Goal: Information Seeking & Learning: Learn about a topic

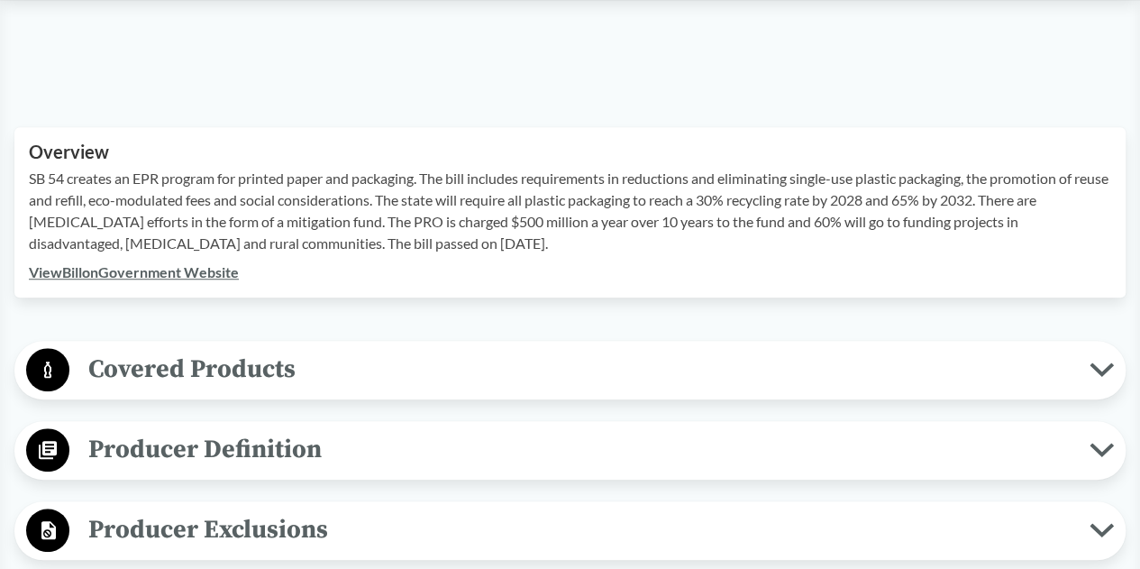
scroll to position [538, 0]
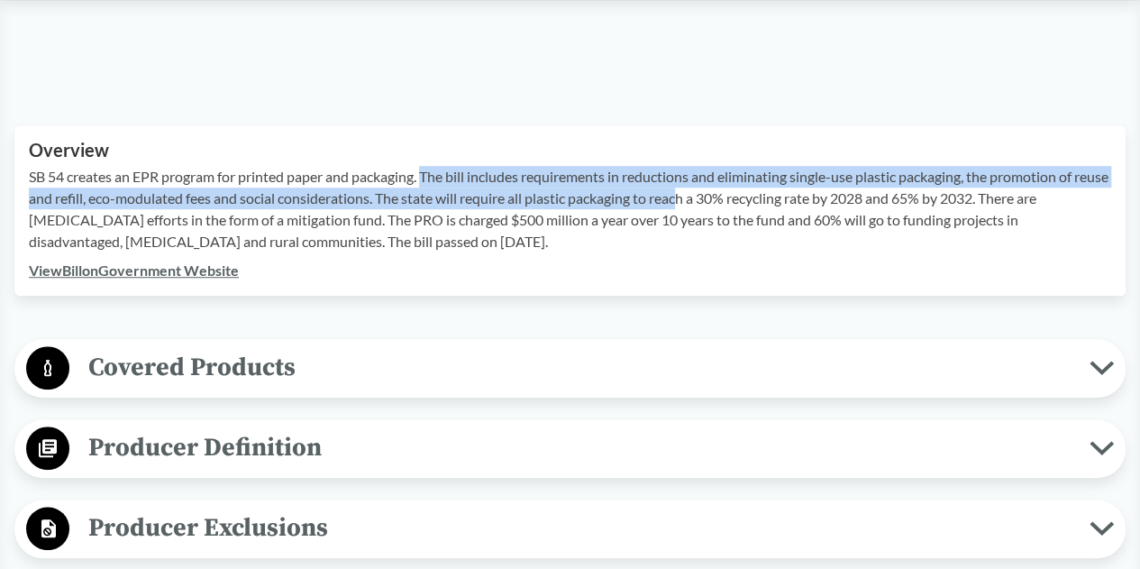
drag, startPoint x: 431, startPoint y: 165, endPoint x: 722, endPoint y: 198, distance: 293.0
click at [722, 198] on p "SB 54 creates an EPR program for printed paper and packaging. The bill includes…" at bounding box center [570, 209] width 1082 height 87
click at [317, 196] on p "SB 54 creates an EPR program for printed paper and packaging. The bill includes…" at bounding box center [570, 209] width 1082 height 87
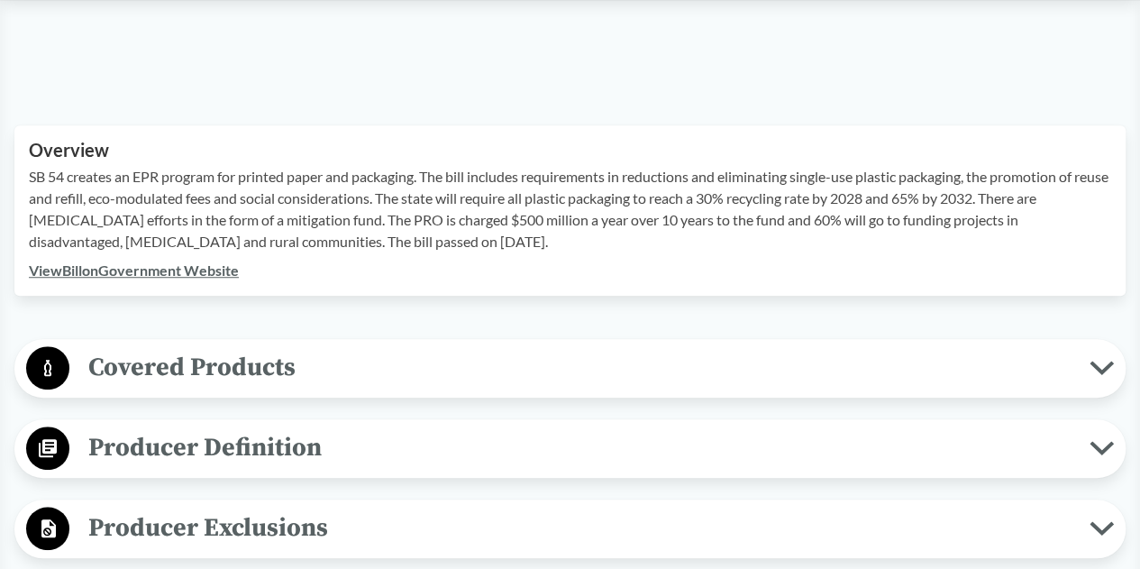
drag, startPoint x: 146, startPoint y: 172, endPoint x: 678, endPoint y: 249, distance: 537.2
click at [678, 249] on p "SB 54 creates an EPR program for printed paper and packaging. The bill includes…" at bounding box center [570, 209] width 1082 height 87
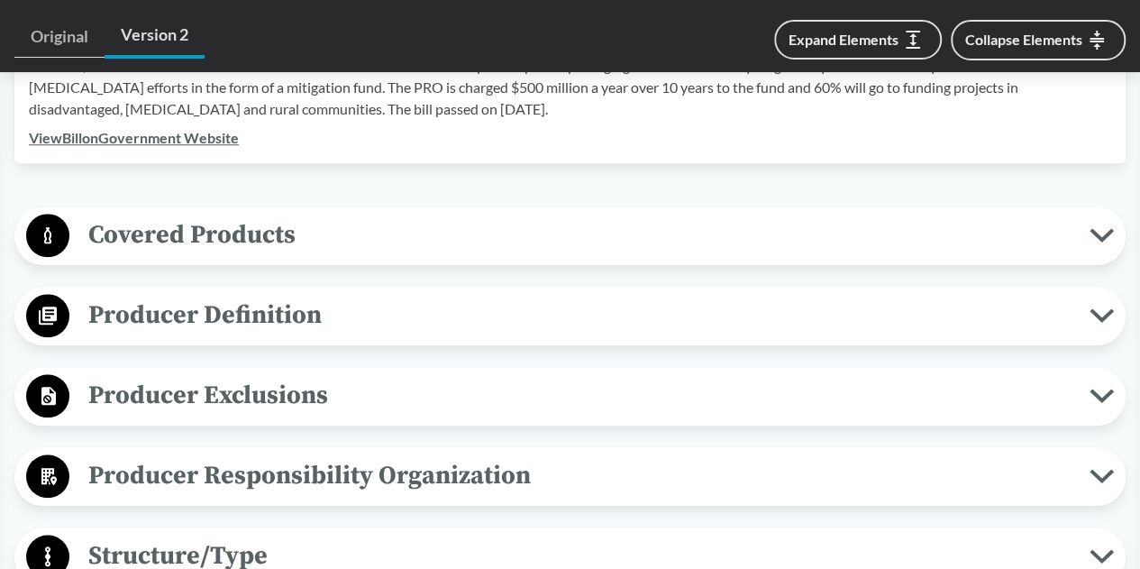
scroll to position [671, 0]
click at [439, 241] on span "Covered Products" at bounding box center [579, 234] width 1020 height 41
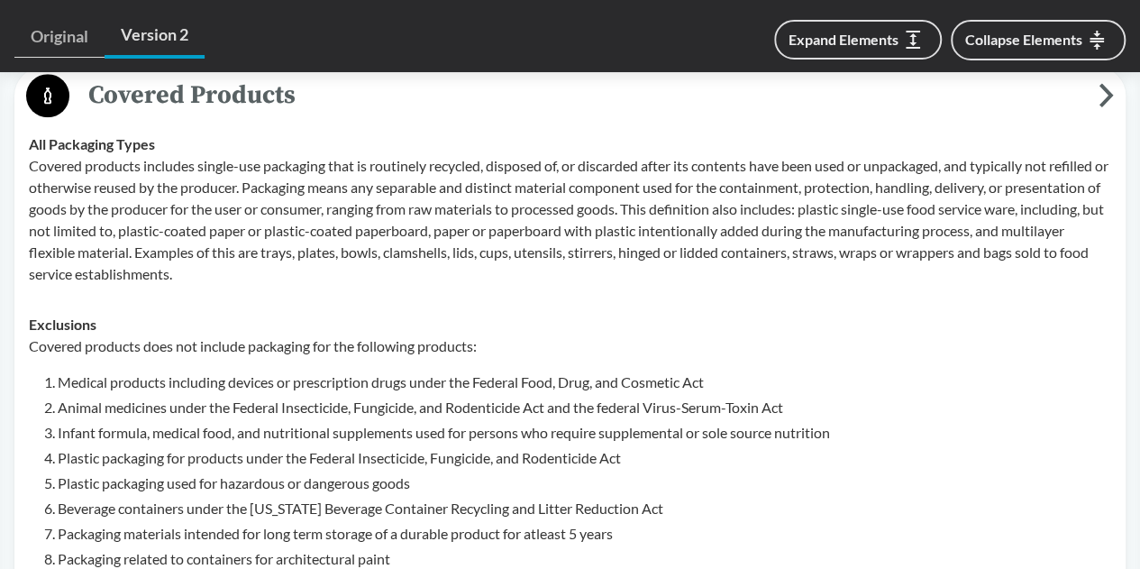
scroll to position [811, 0]
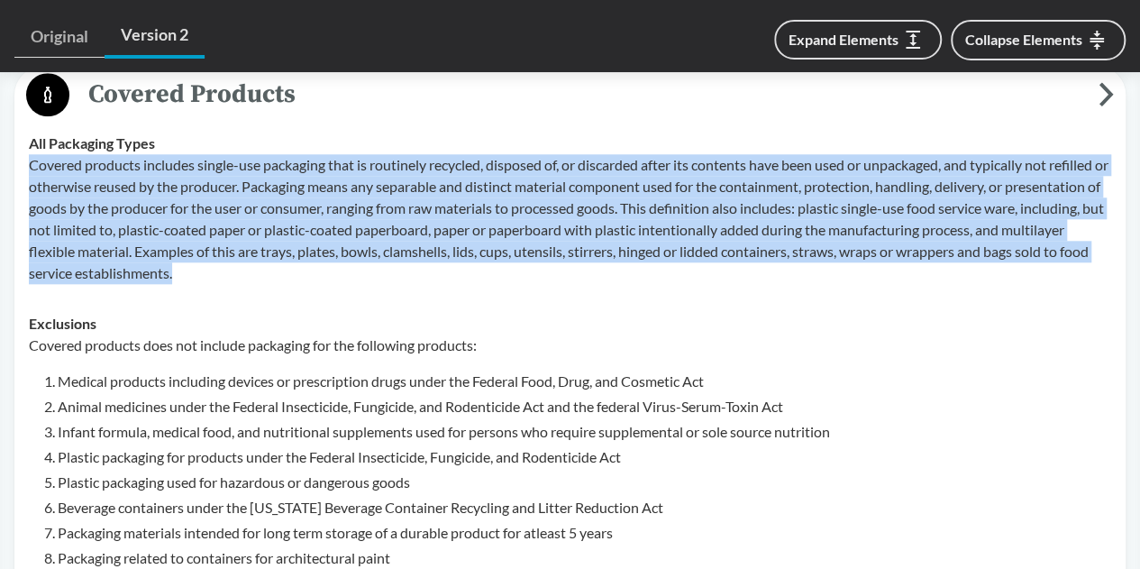
drag, startPoint x: 30, startPoint y: 162, endPoint x: 296, endPoint y: 277, distance: 289.4
click at [296, 277] on p "Covered products includes single-use packaging that is routinely recycled, disp…" at bounding box center [570, 219] width 1082 height 130
copy p "Covered products includes single-use packaging that is routinely recycled, disp…"
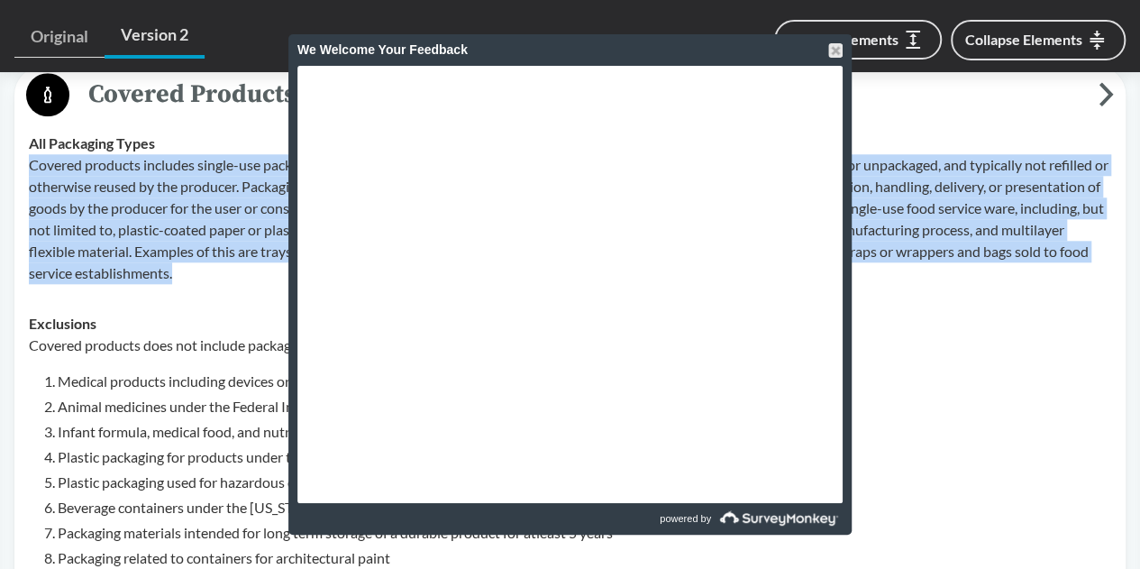
click at [198, 253] on p "Covered products includes single-use packaging that is routinely recycled, disp…" at bounding box center [570, 219] width 1082 height 130
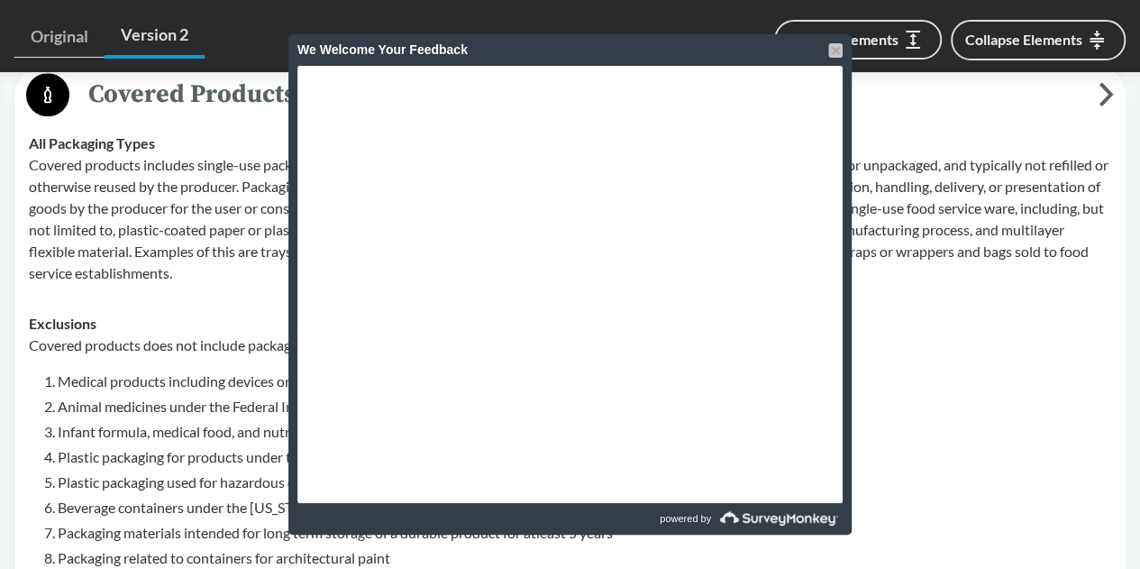
click at [836, 45] on div at bounding box center [835, 50] width 14 height 14
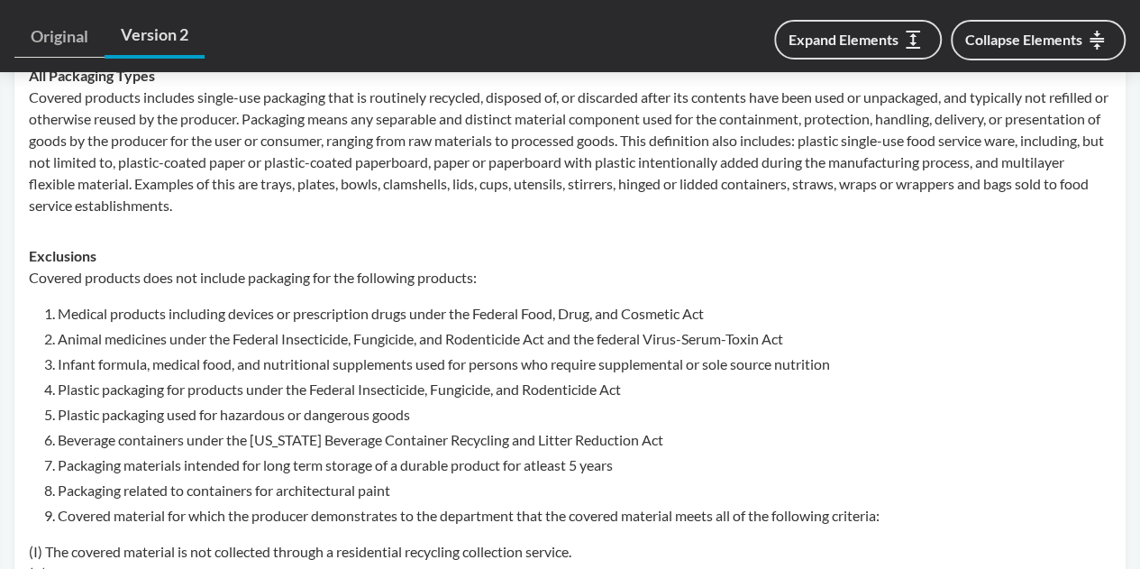
scroll to position [915, 0]
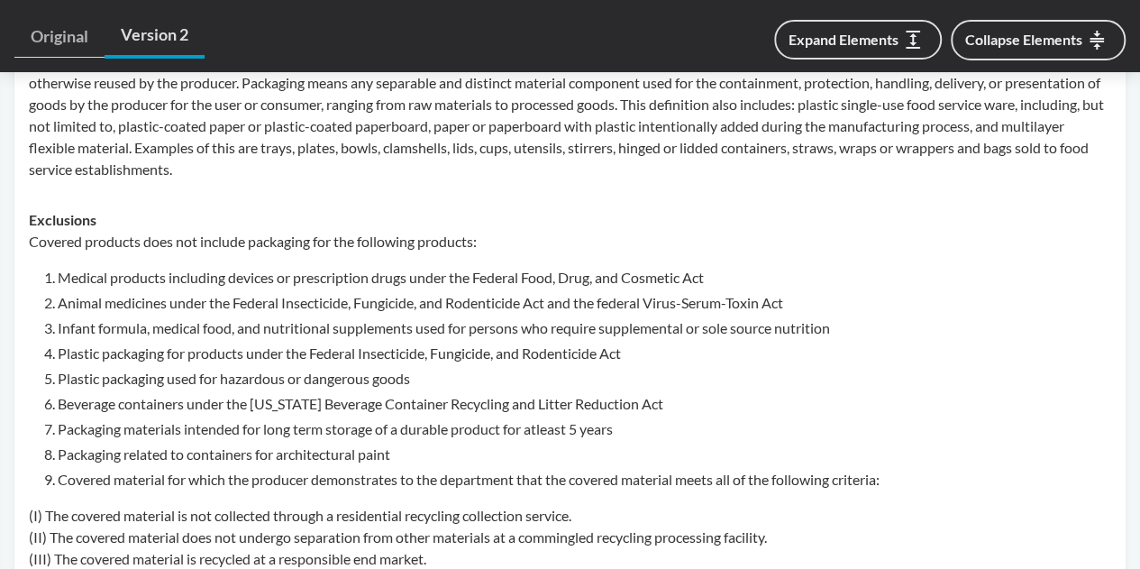
click at [178, 287] on ol "Medical products including devices or prescription drugs under the Federal Food…" at bounding box center [585, 379] width 1054 height 224
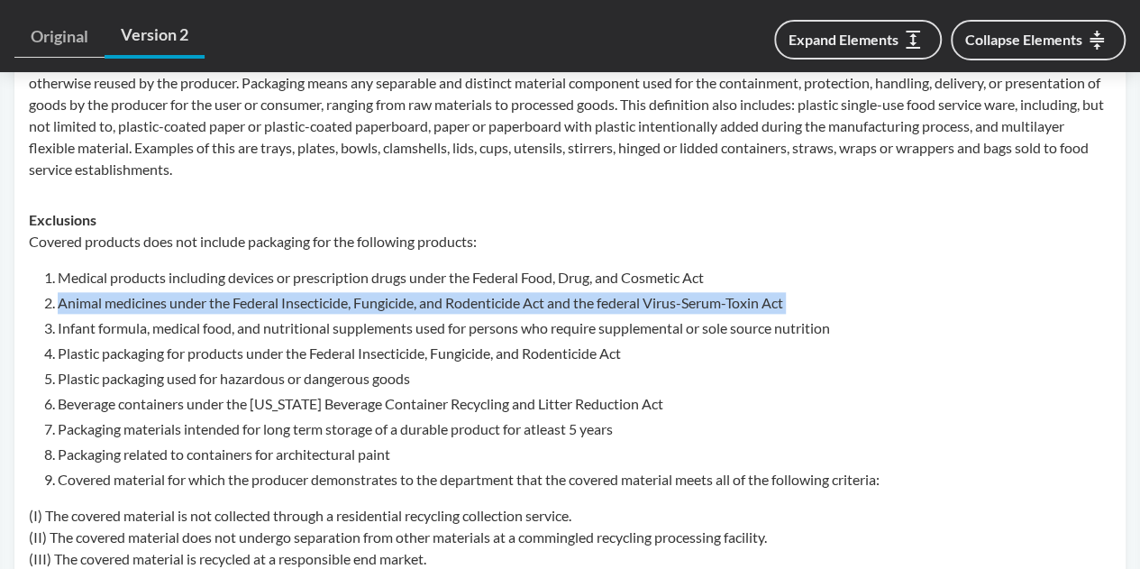
click at [178, 287] on ol "Medical products including devices or prescription drugs under the Federal Food…" at bounding box center [585, 379] width 1054 height 224
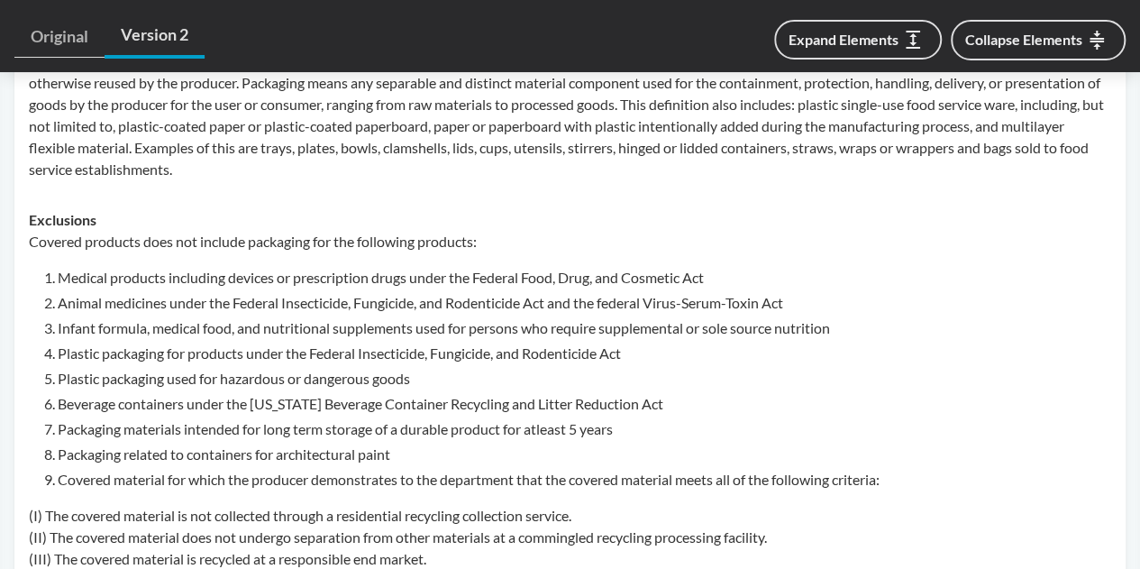
click at [176, 356] on li "Plastic packaging for products under the Federal Insecticide, Fungicide, and Ro…" at bounding box center [585, 353] width 1054 height 22
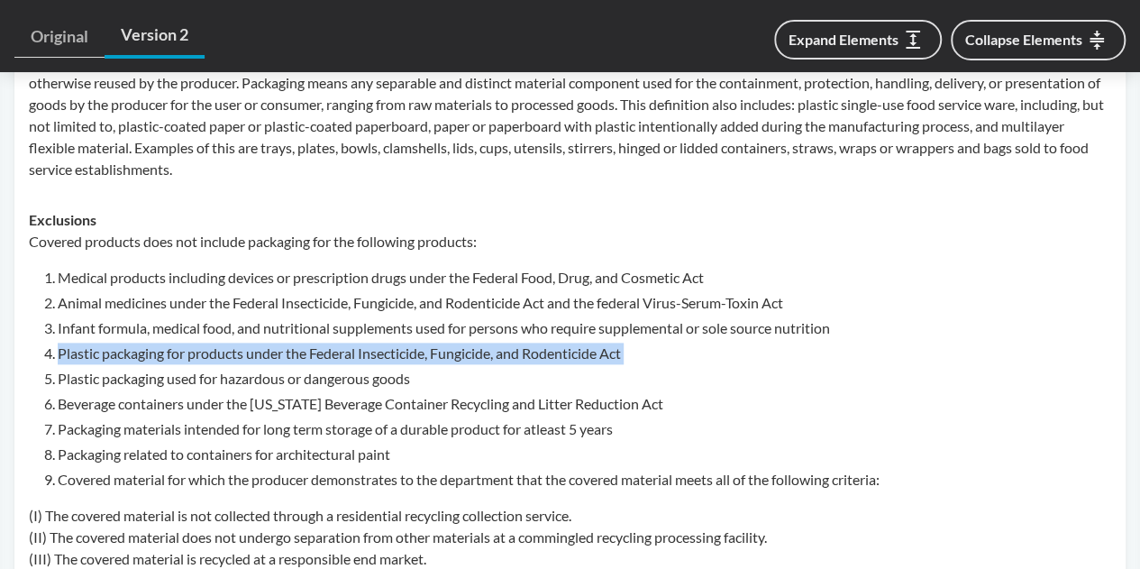
click at [176, 356] on li "Plastic packaging for products under the Federal Insecticide, Fungicide, and Ro…" at bounding box center [585, 353] width 1054 height 22
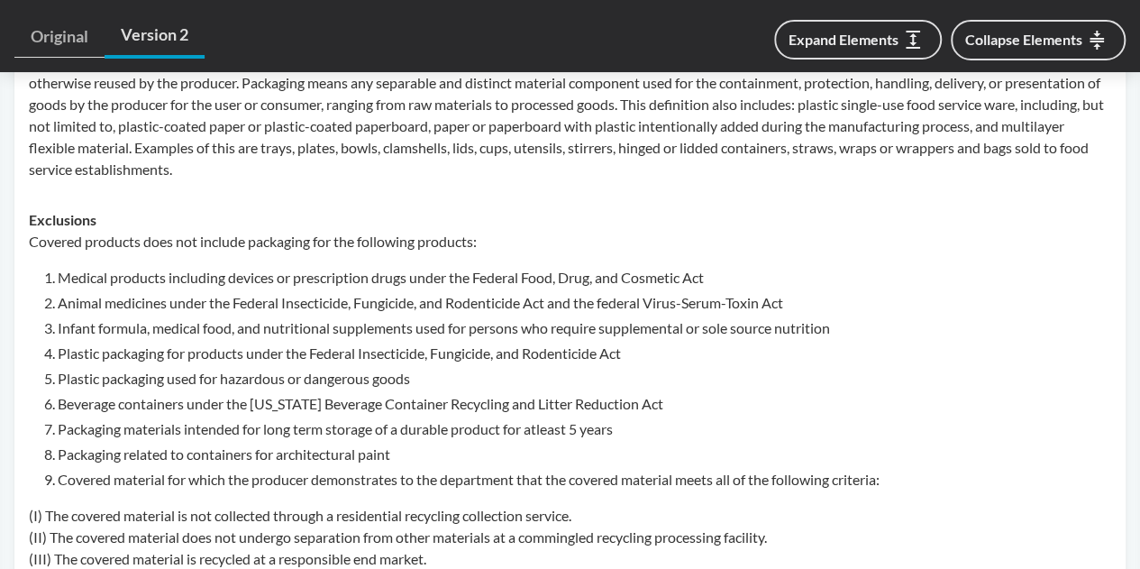
click at [115, 331] on li "Infant formula, medical food, and nutritional supplements used for persons who …" at bounding box center [585, 328] width 1054 height 22
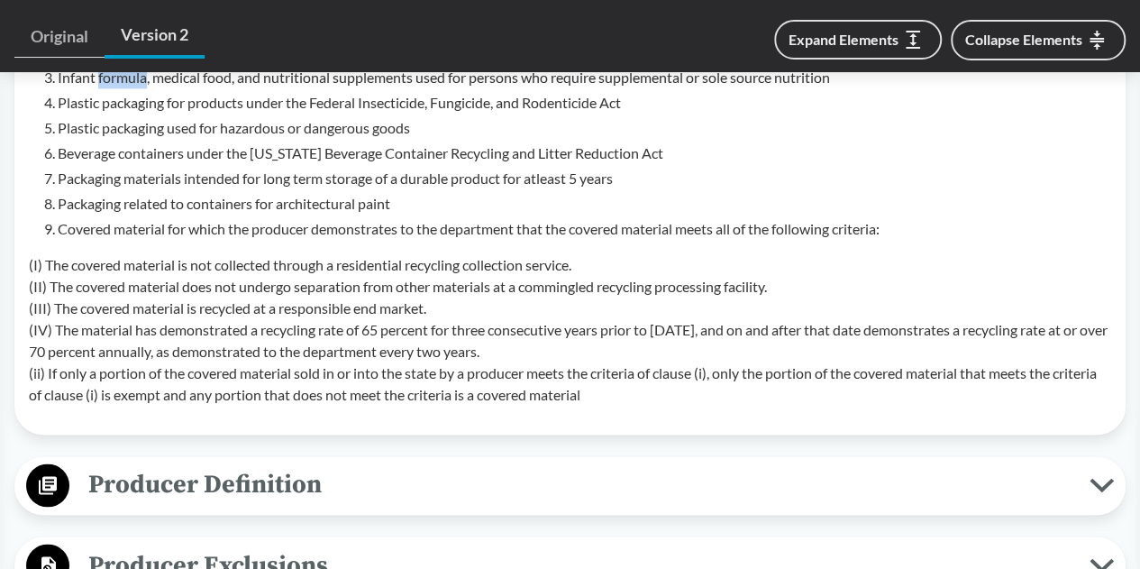
scroll to position [1402, 0]
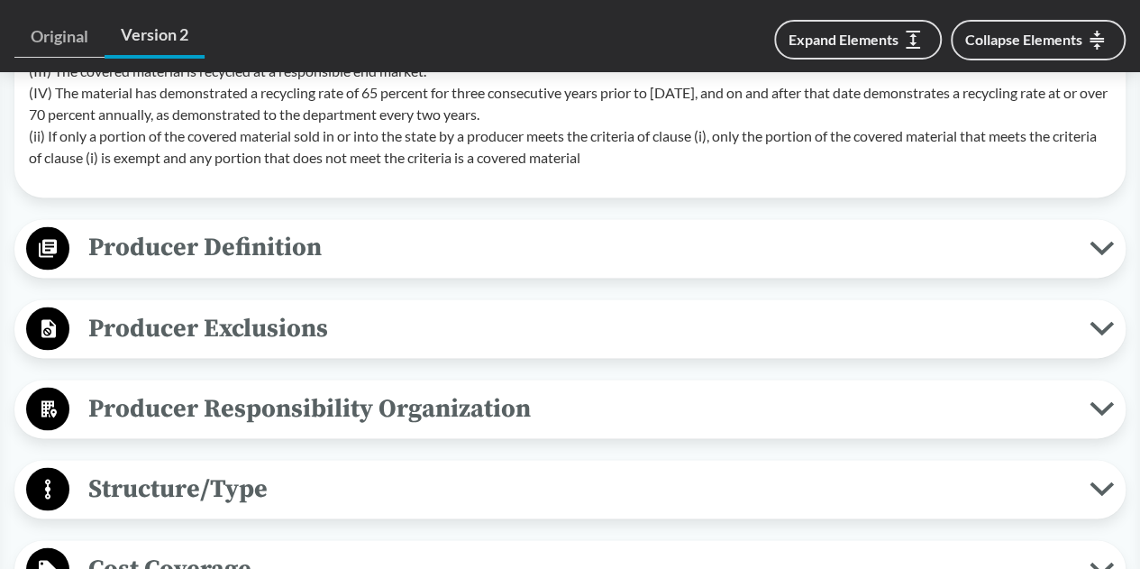
click at [550, 231] on span "Producer Definition" at bounding box center [579, 247] width 1020 height 41
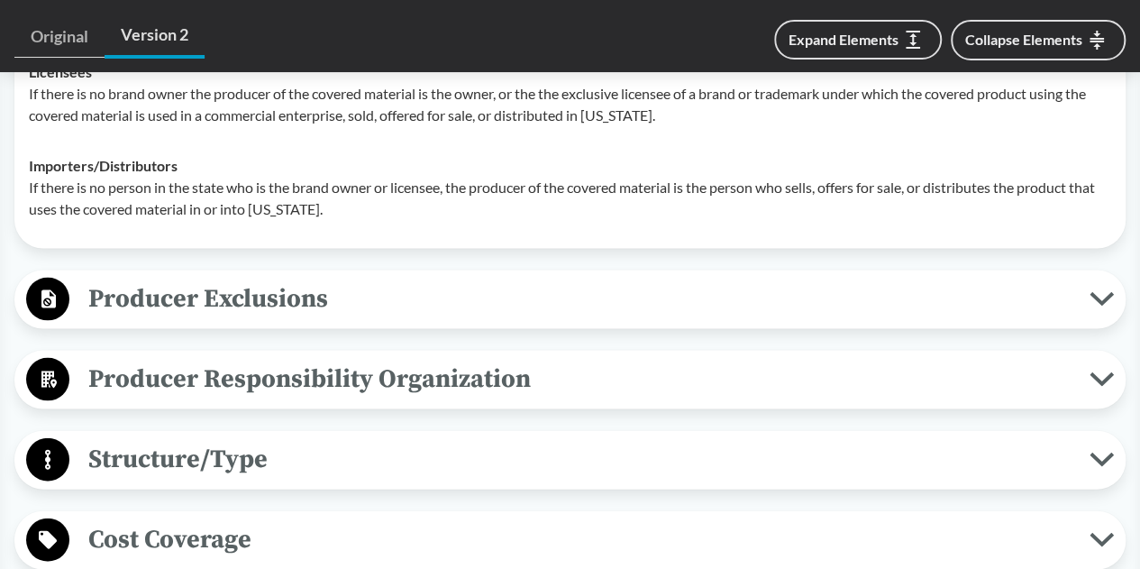
scroll to position [1747, 0]
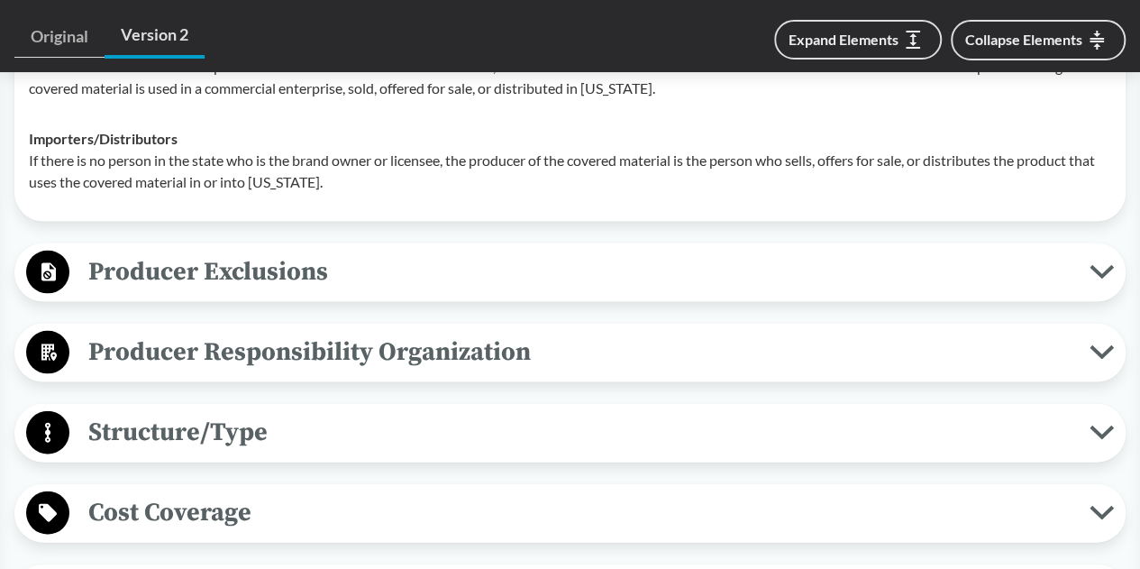
click at [372, 346] on span "Producer Responsibility Organization" at bounding box center [579, 352] width 1020 height 41
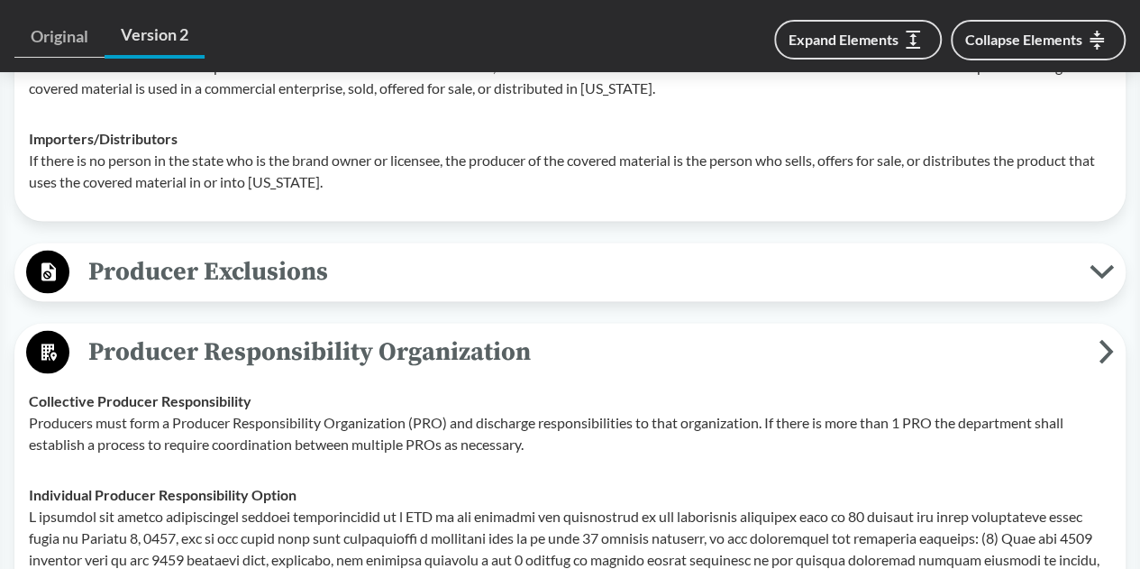
scroll to position [1960, 0]
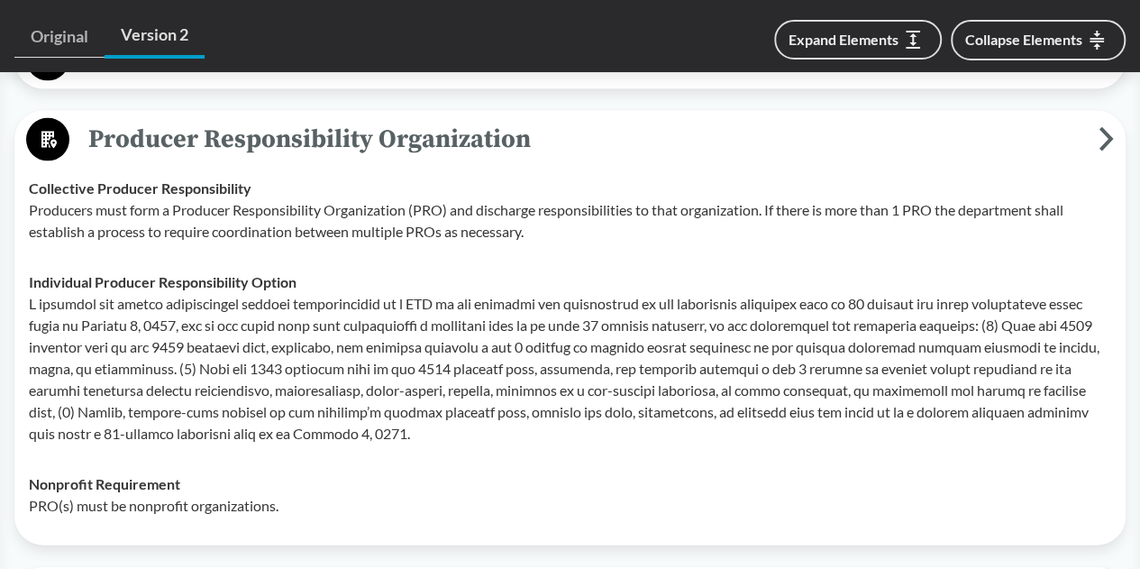
click at [156, 502] on p "PRO(s) must be nonprofit organizations." at bounding box center [570, 506] width 1082 height 22
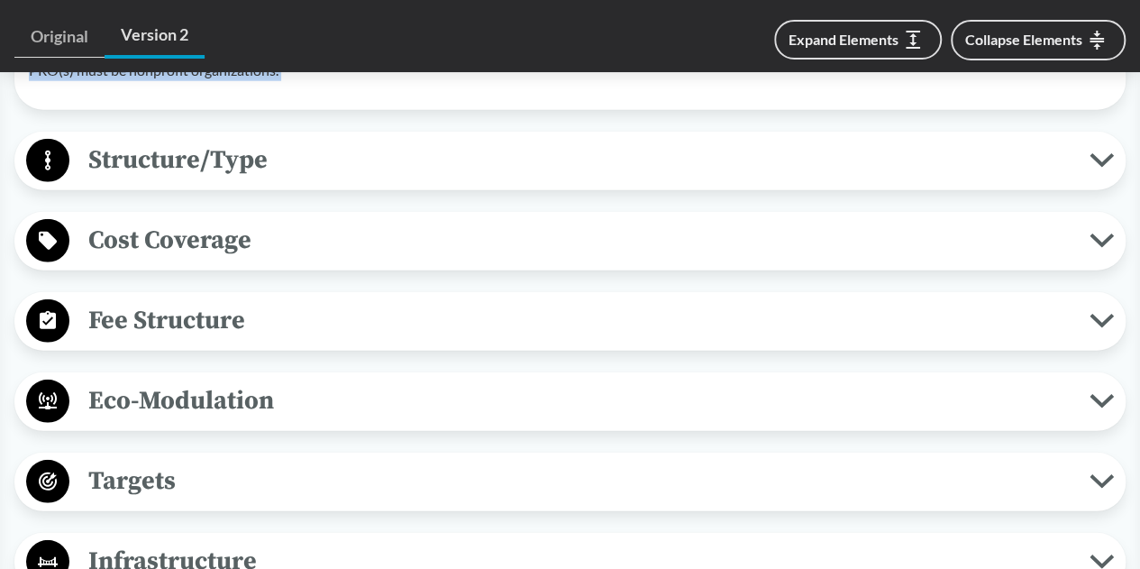
scroll to position [2396, 0]
click at [310, 324] on span "Fee Structure" at bounding box center [579, 319] width 1020 height 41
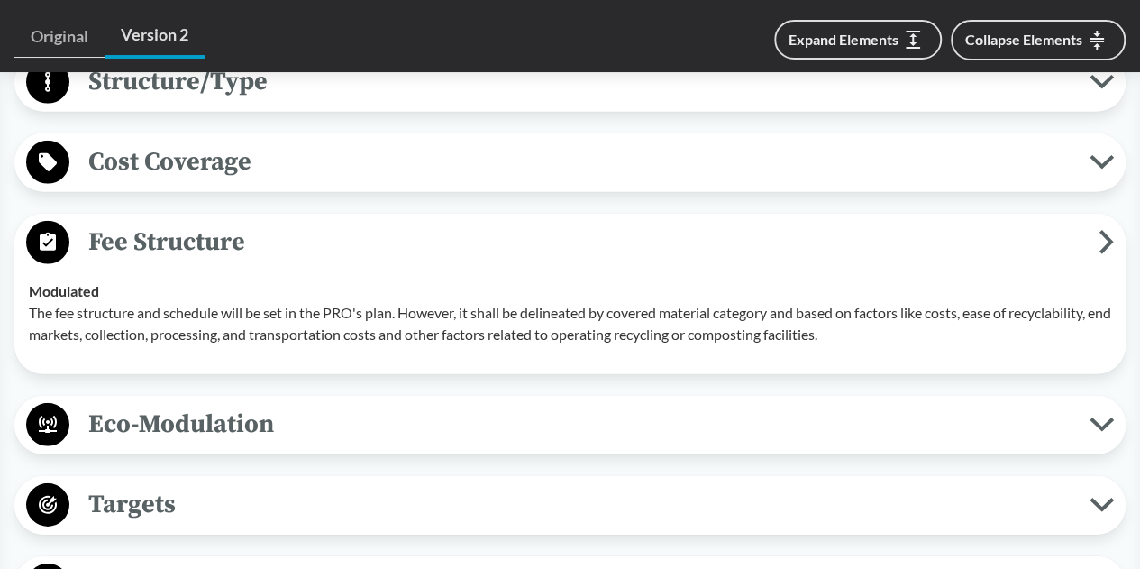
scroll to position [2475, 0]
click at [386, 323] on p "The fee structure and schedule will be set in the PRO's plan. However, it shall…" at bounding box center [570, 322] width 1082 height 43
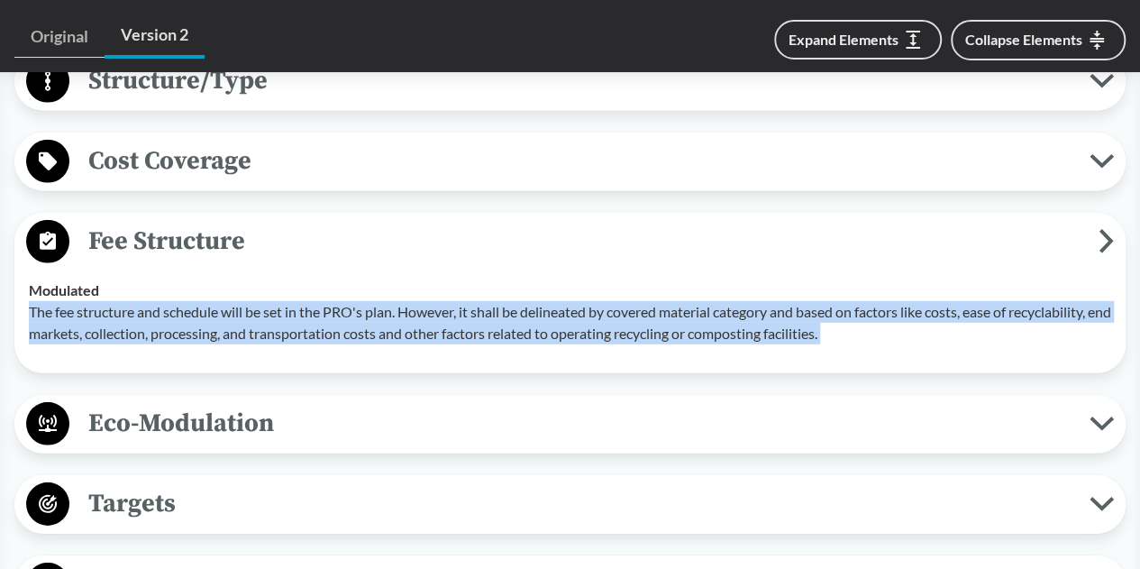
click at [386, 323] on p "The fee structure and schedule will be set in the PRO's plan. However, it shall…" at bounding box center [570, 322] width 1082 height 43
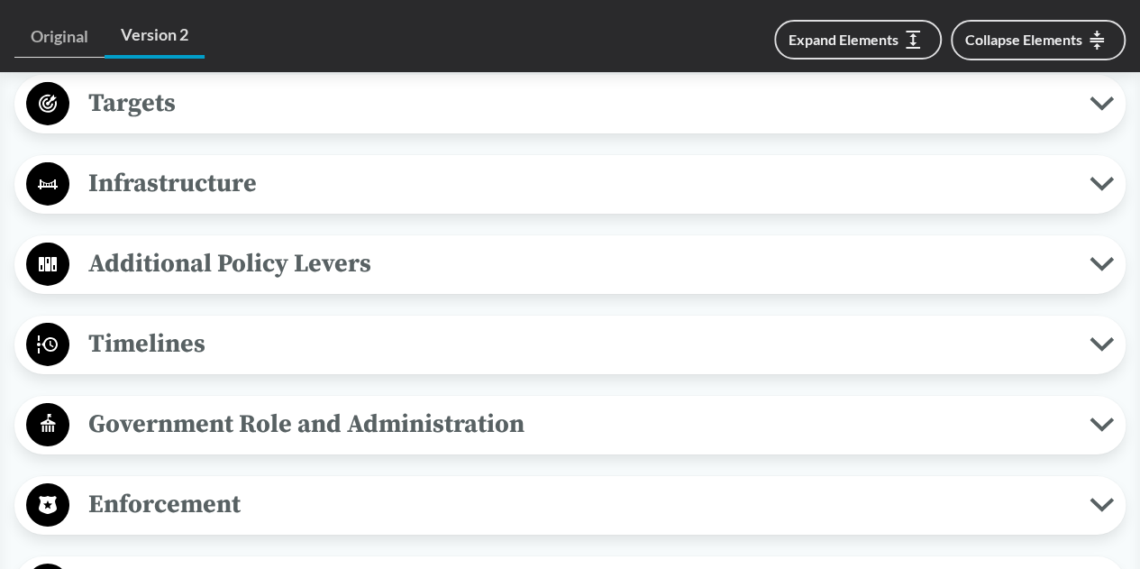
scroll to position [2878, 0]
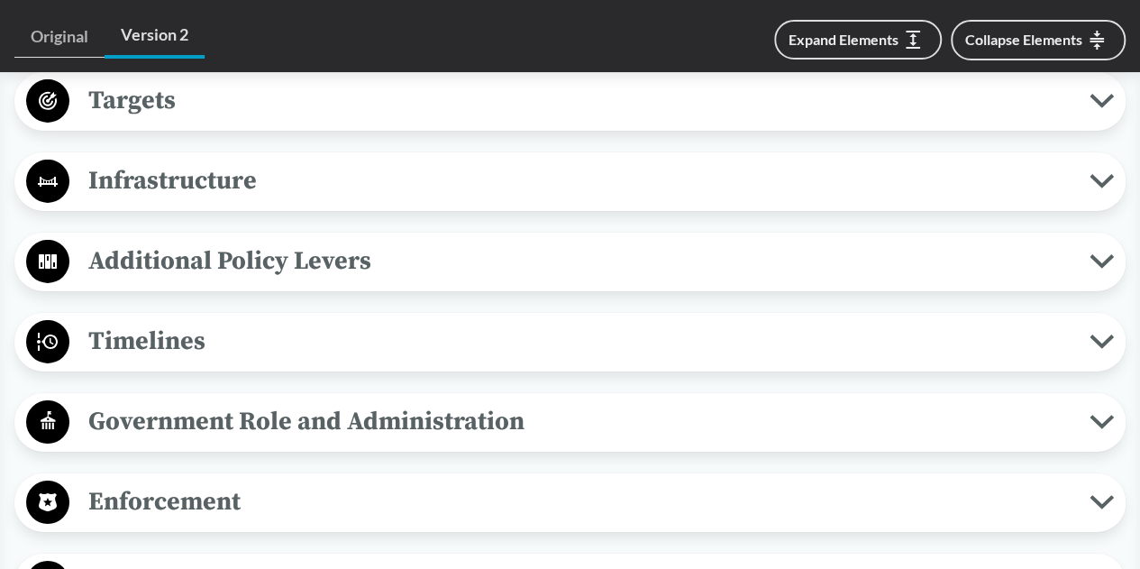
click at [229, 272] on span "Additional Policy Levers" at bounding box center [579, 261] width 1020 height 41
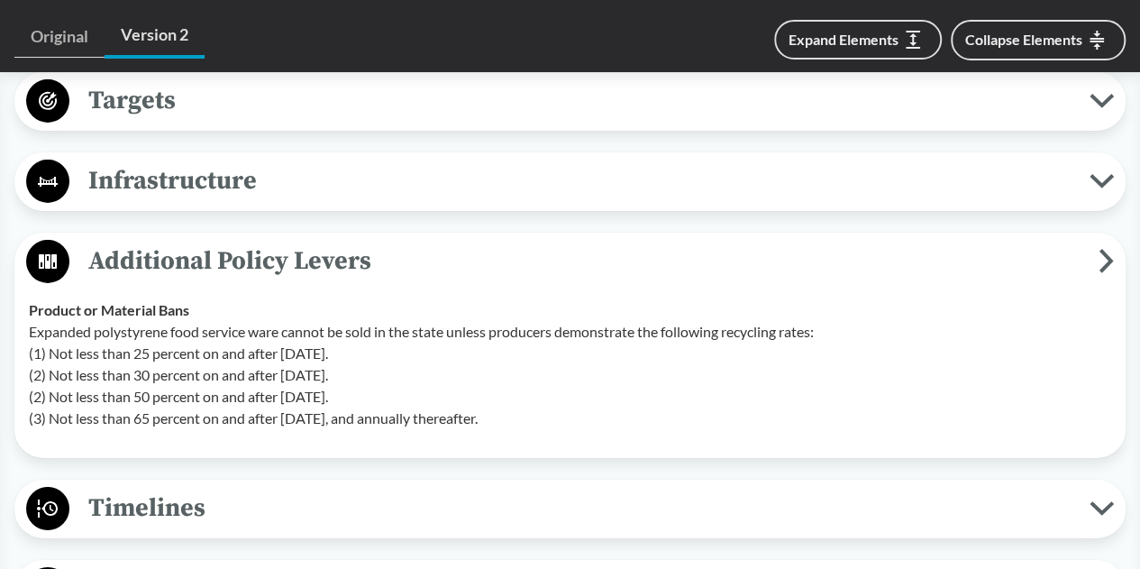
click at [168, 321] on p "Expanded polystyrene food service ware cannot be sold in the state unless produ…" at bounding box center [570, 375] width 1082 height 108
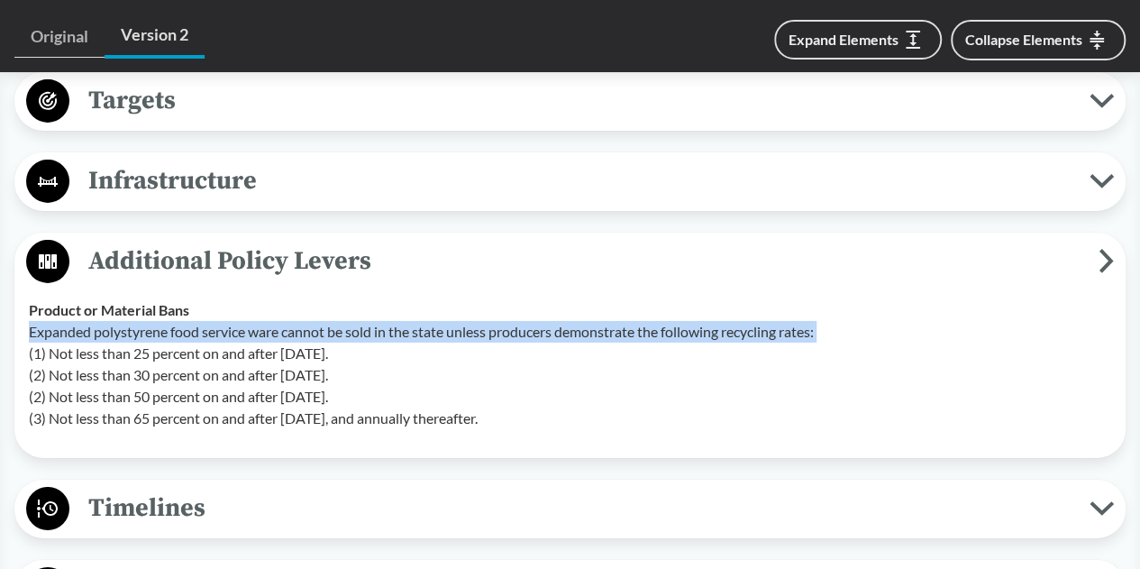
click at [168, 321] on p "Expanded polystyrene food service ware cannot be sold in the state unless produ…" at bounding box center [570, 375] width 1082 height 108
click at [259, 334] on p "Expanded polystyrene food service ware cannot be sold in the state unless produ…" at bounding box center [570, 375] width 1082 height 108
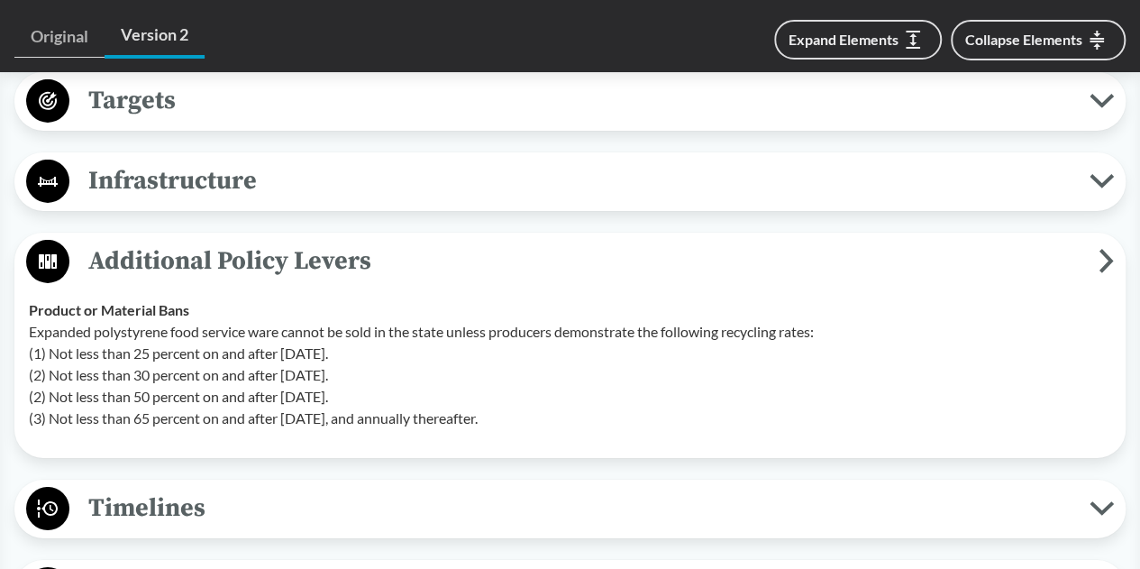
click at [168, 352] on p "Expanded polystyrene food service ware cannot be sold in the state unless produ…" at bounding box center [570, 375] width 1082 height 108
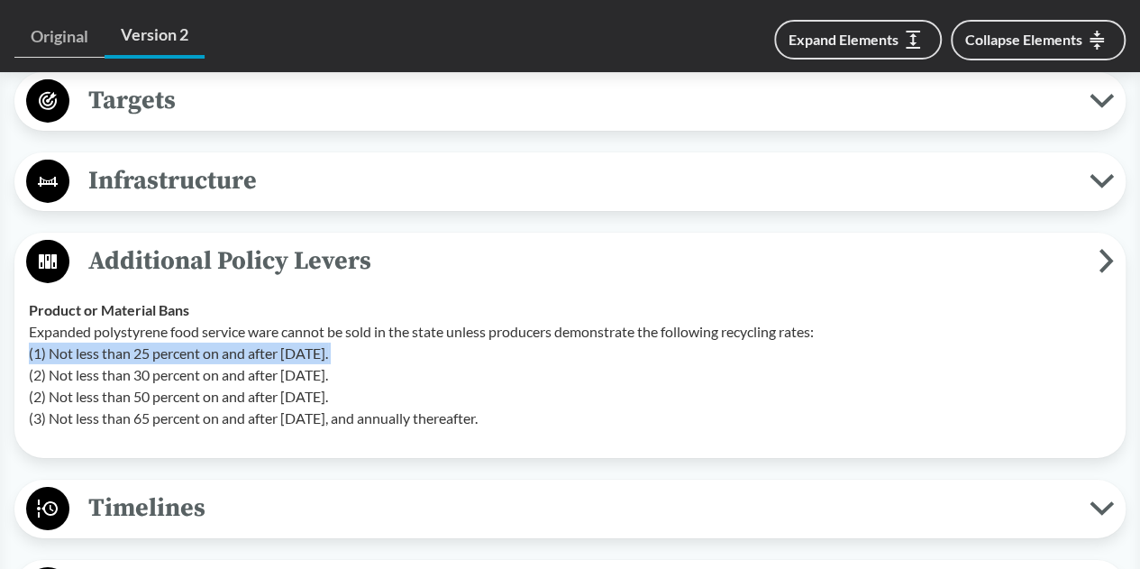
click at [168, 352] on p "Expanded polystyrene food service ware cannot be sold in the state unless produ…" at bounding box center [570, 375] width 1082 height 108
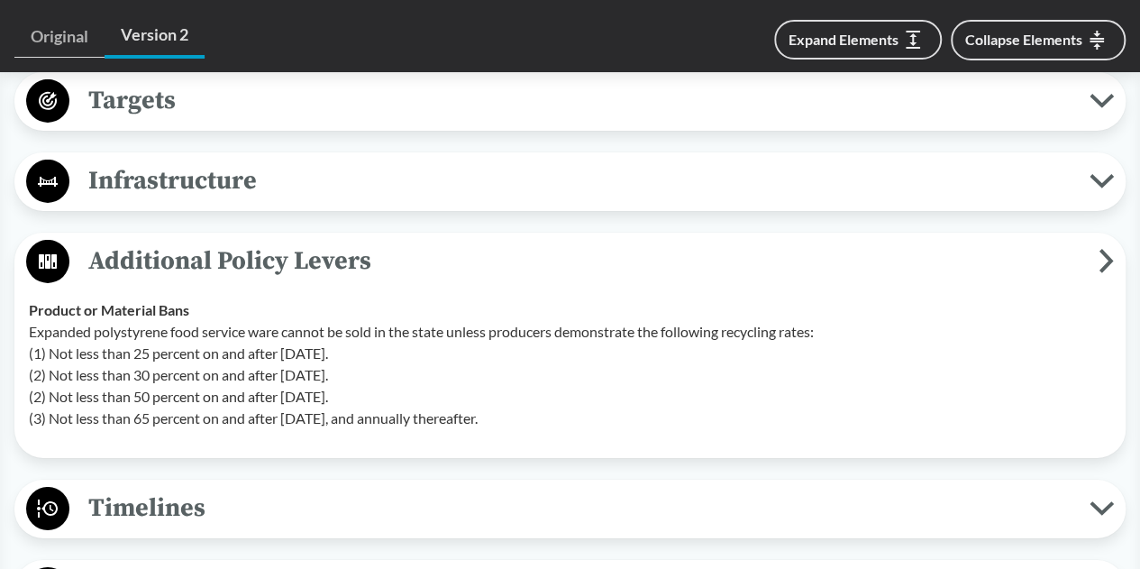
click at [159, 372] on p "Expanded polystyrene food service ware cannot be sold in the state unless produ…" at bounding box center [570, 375] width 1082 height 108
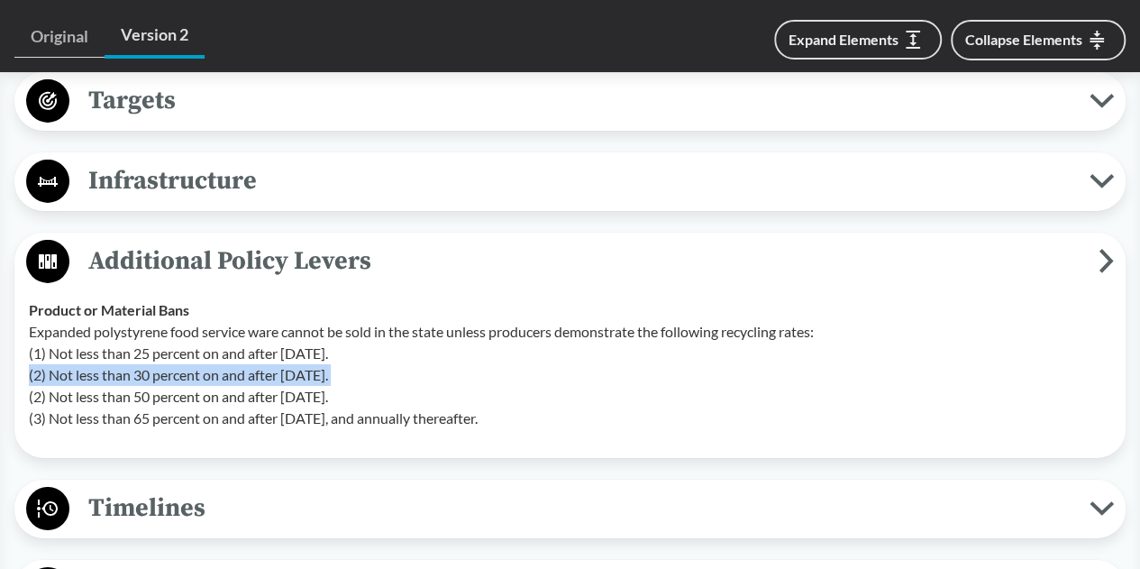
click at [159, 372] on p "Expanded polystyrene food service ware cannot be sold in the state unless produ…" at bounding box center [570, 375] width 1082 height 108
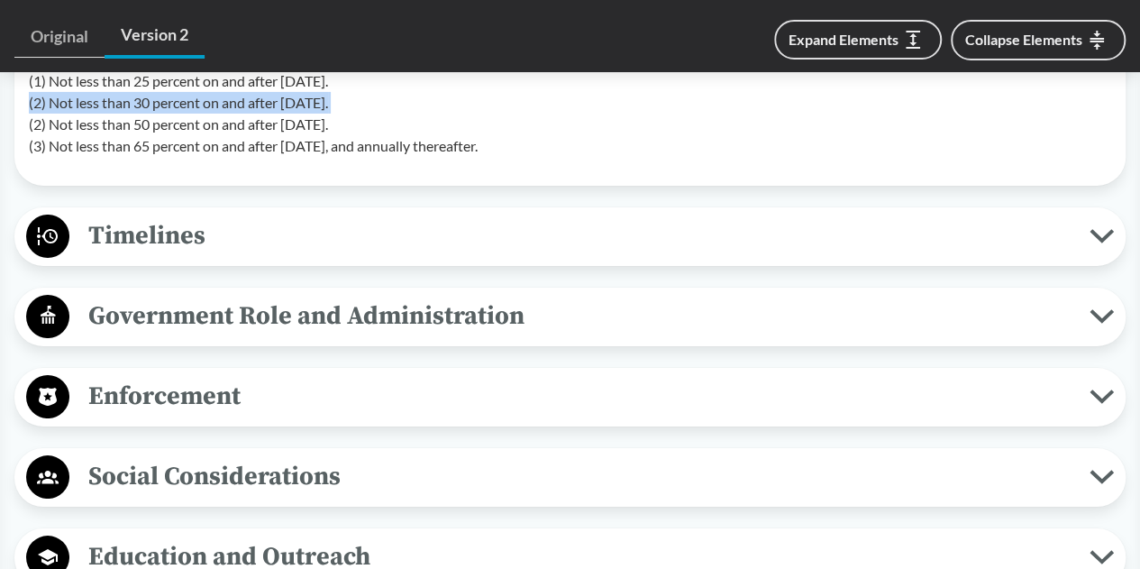
scroll to position [3151, 0]
click at [229, 214] on span "Timelines" at bounding box center [579, 234] width 1020 height 41
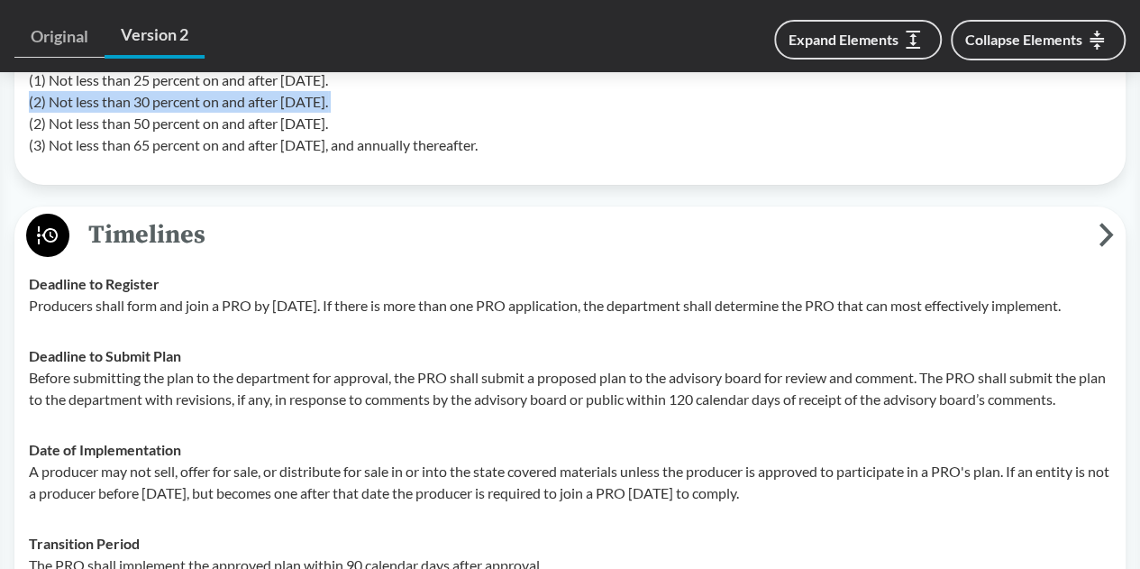
click at [224, 225] on span "Timelines" at bounding box center [583, 234] width 1029 height 41
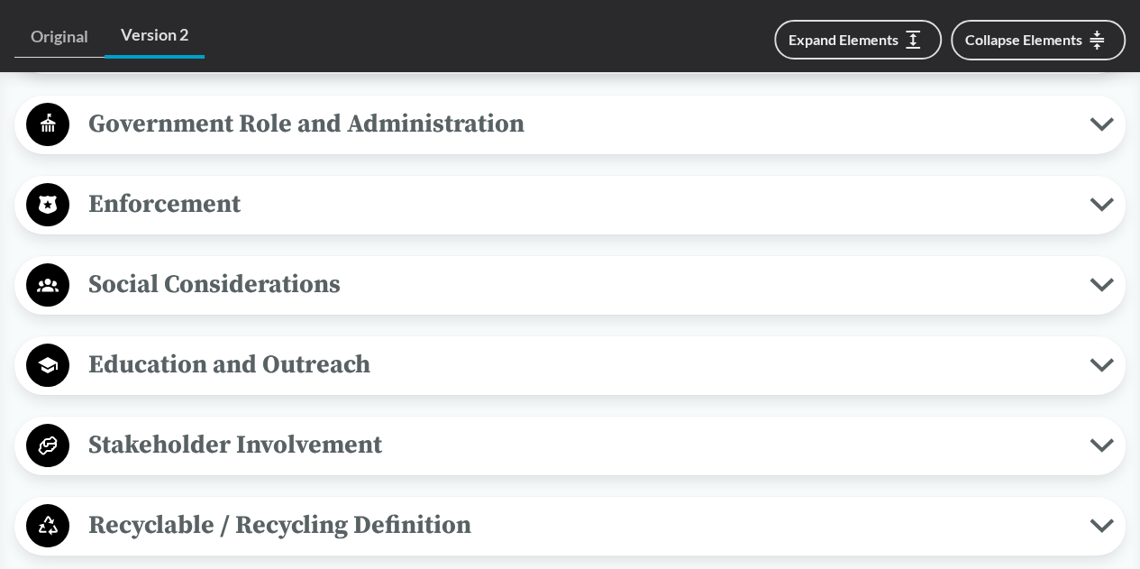
scroll to position [3343, 0]
click at [301, 361] on span "Education and Outreach" at bounding box center [579, 363] width 1020 height 41
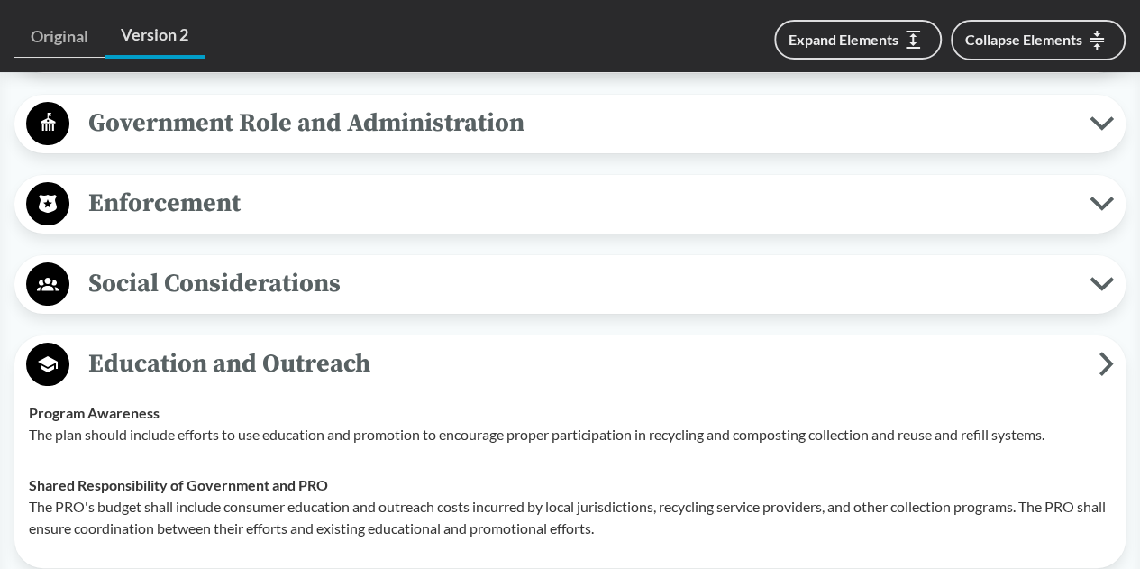
click at [301, 361] on span "Education and Outreach" at bounding box center [583, 363] width 1029 height 41
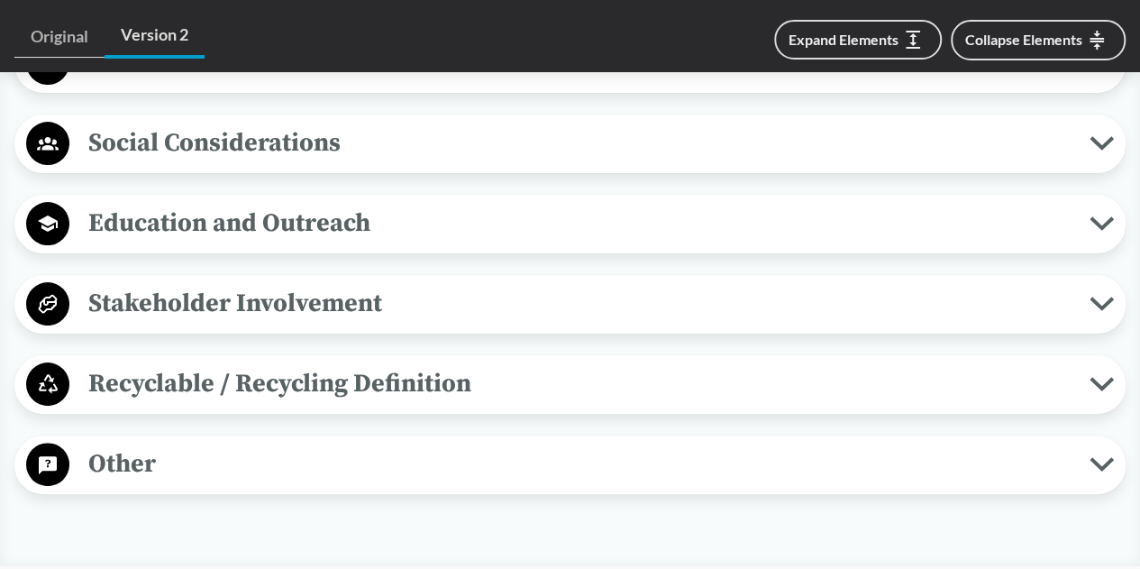
click at [268, 388] on span "Recyclable / Recycling Definition" at bounding box center [579, 383] width 1020 height 41
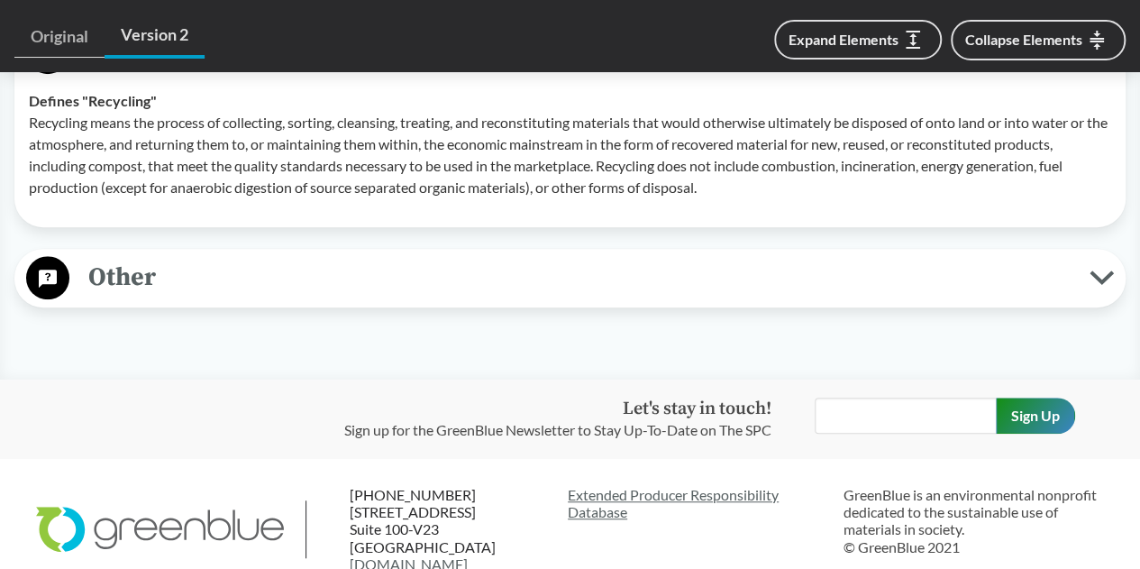
scroll to position [3816, 0]
click at [476, 268] on span "Other" at bounding box center [579, 276] width 1020 height 41
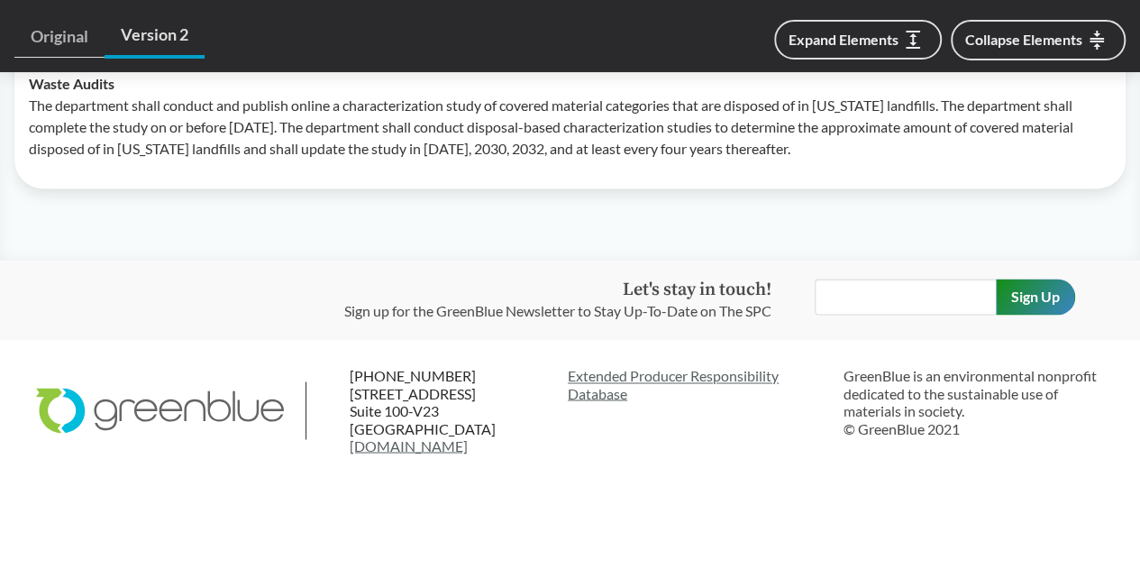
scroll to position [4734, 0]
